Goal: Information Seeking & Learning: Understand process/instructions

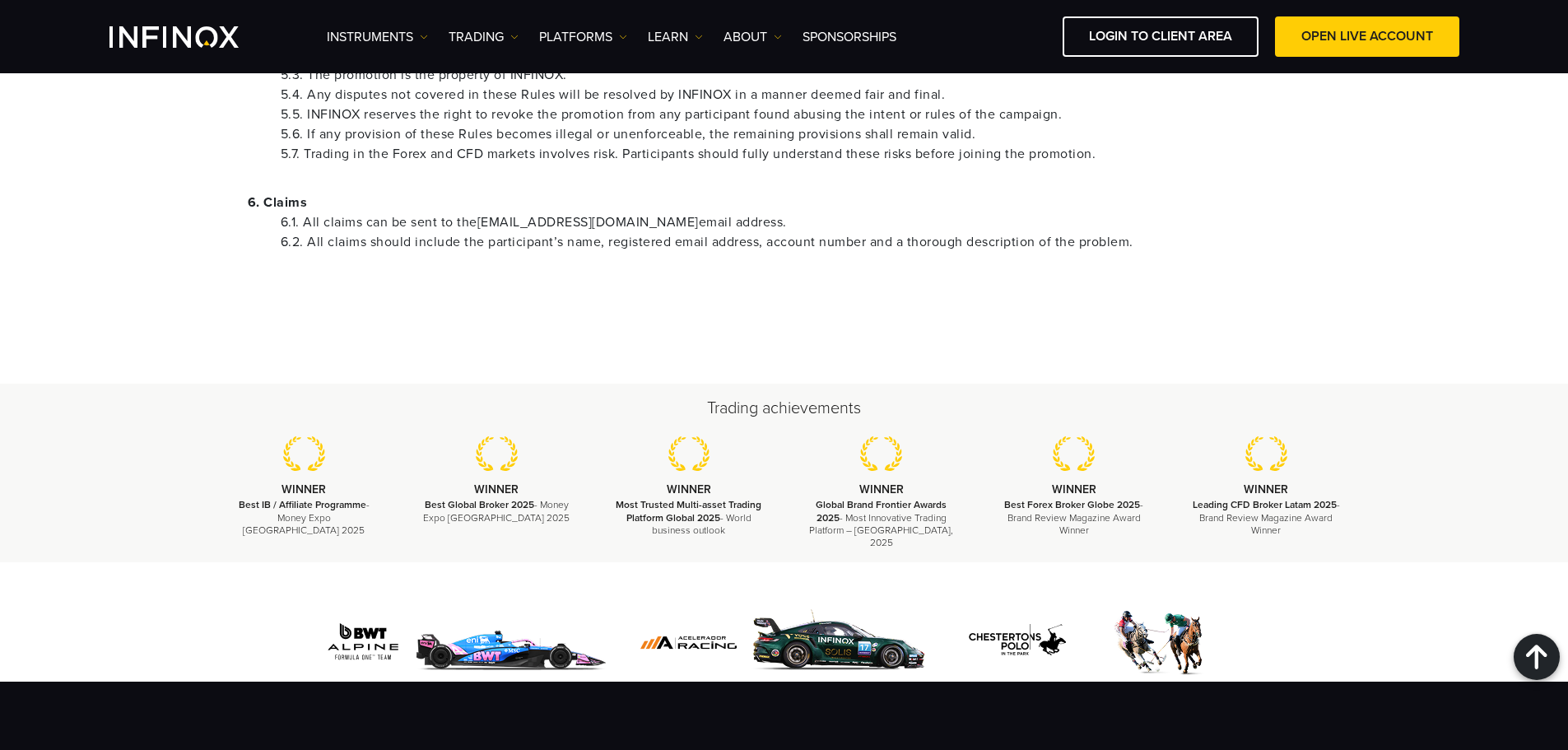
scroll to position [823, 0]
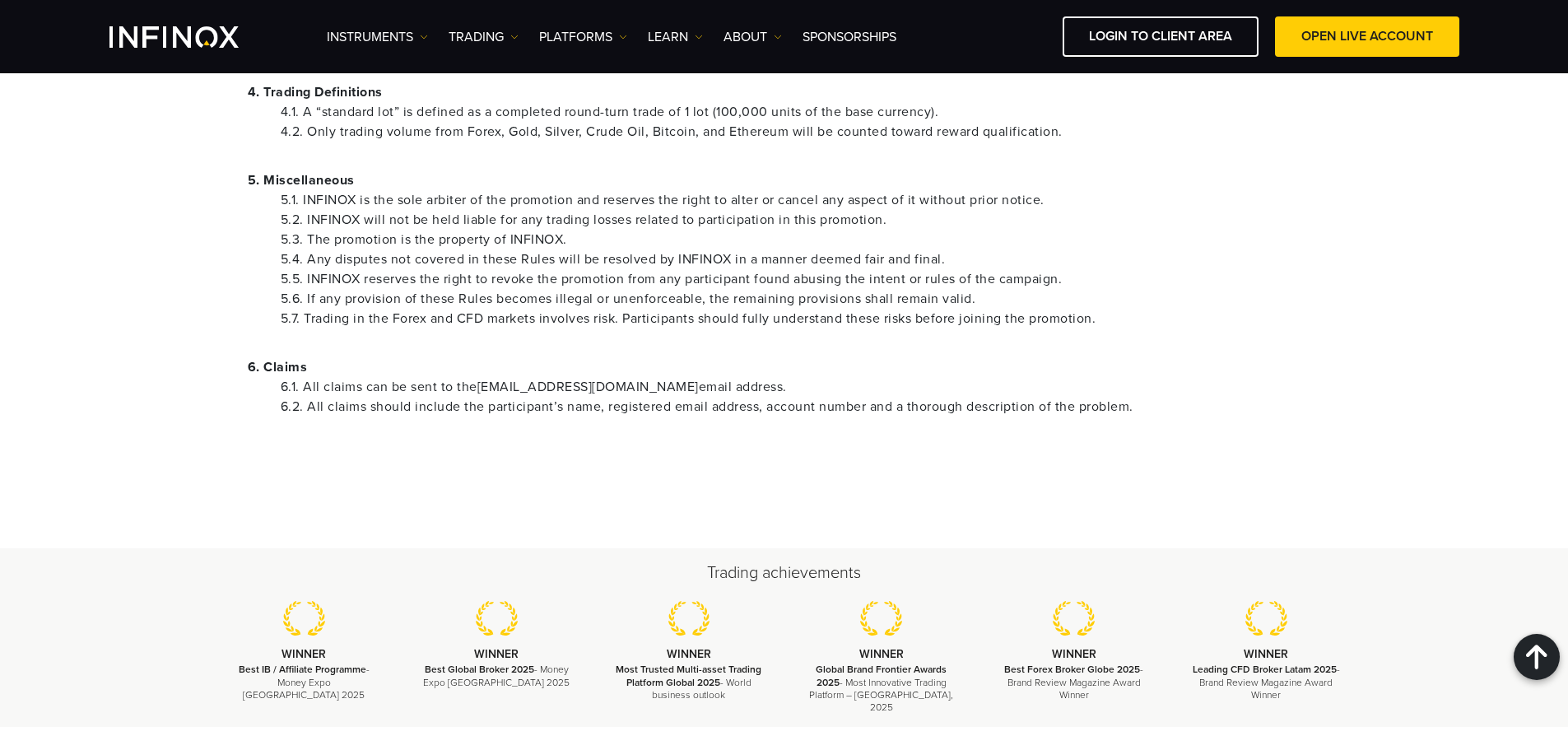
click at [362, 409] on li "6.2. All claims should include the participant’s name, registered email address…" at bounding box center [800, 406] width 1040 height 20
drag, startPoint x: 633, startPoint y: 387, endPoint x: 441, endPoint y: 386, distance: 192.0
click at [449, 386] on li "6.1. All claims can be sent to the [EMAIL_ADDRESS][DOMAIN_NAME] email address." at bounding box center [800, 386] width 1040 height 20
click at [301, 391] on li "6.1. All claims can be sent to the [EMAIL_ADDRESS][DOMAIN_NAME] email address." at bounding box center [800, 386] width 1040 height 20
click at [329, 389] on li "6.1. All claims can be sent to the [EMAIL_ADDRESS][DOMAIN_NAME] email address." at bounding box center [800, 386] width 1040 height 20
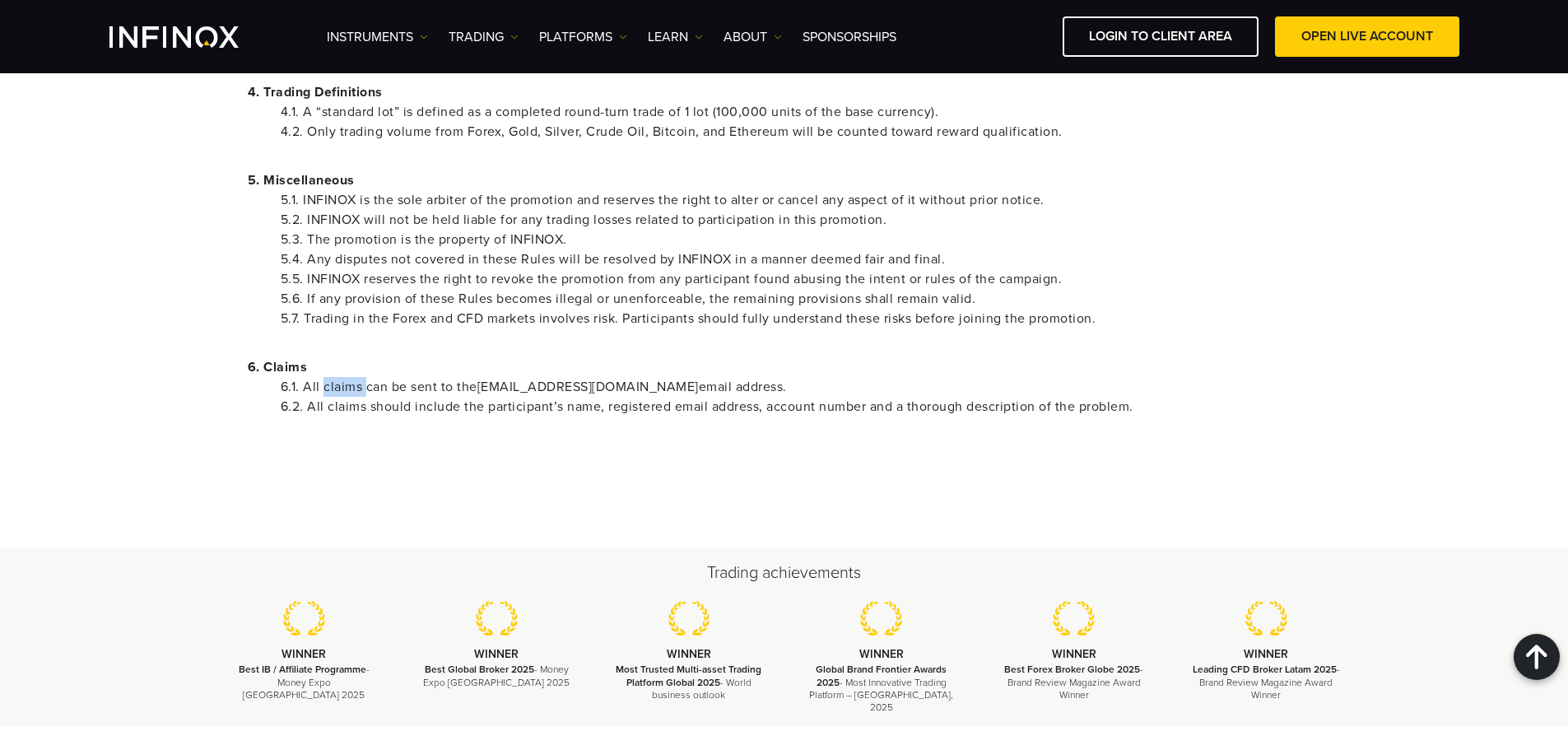
click at [329, 389] on li "6.1. All claims can be sent to the [EMAIL_ADDRESS][DOMAIN_NAME] email address." at bounding box center [800, 386] width 1040 height 20
copy li "claims"
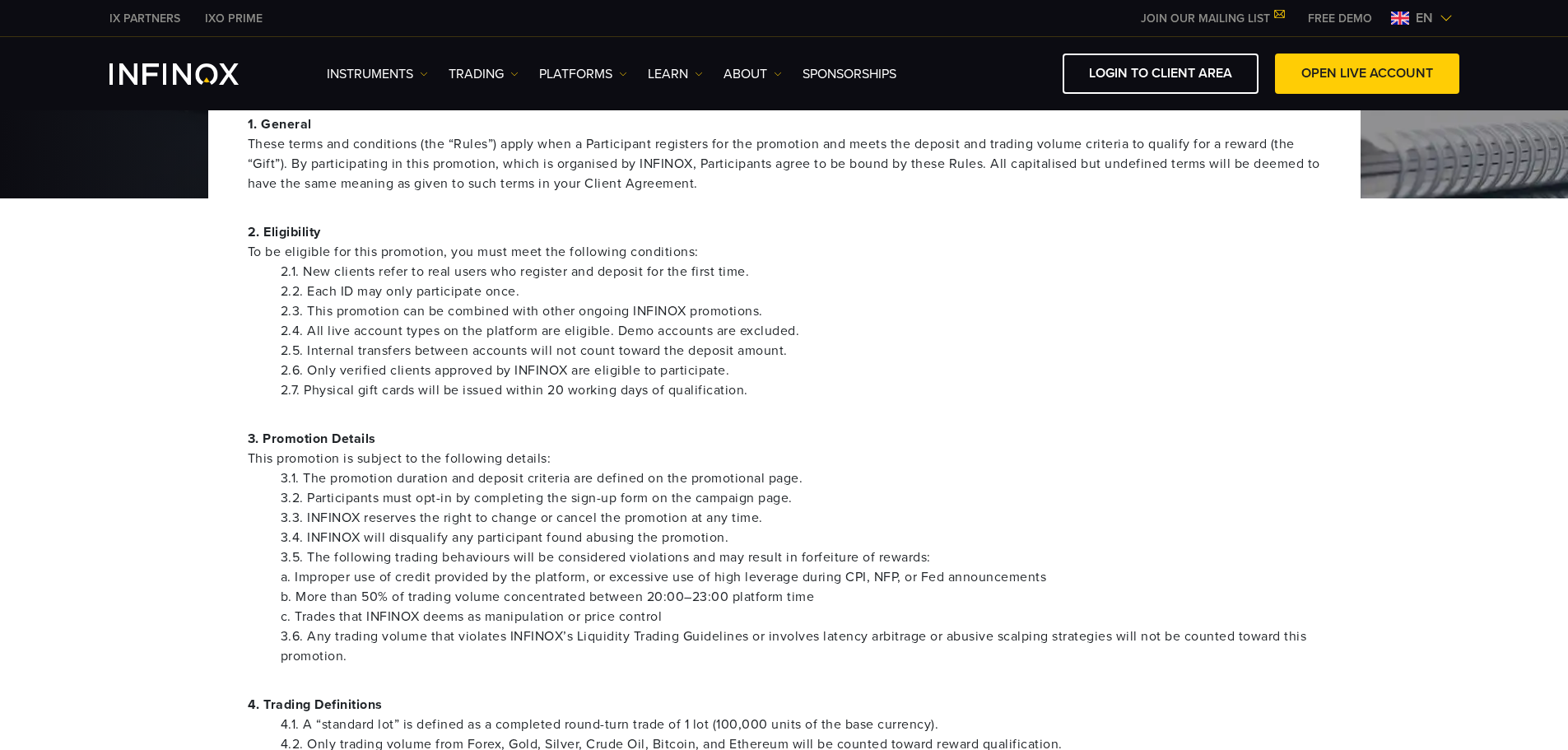
scroll to position [0, 0]
